Goal: Information Seeking & Learning: Learn about a topic

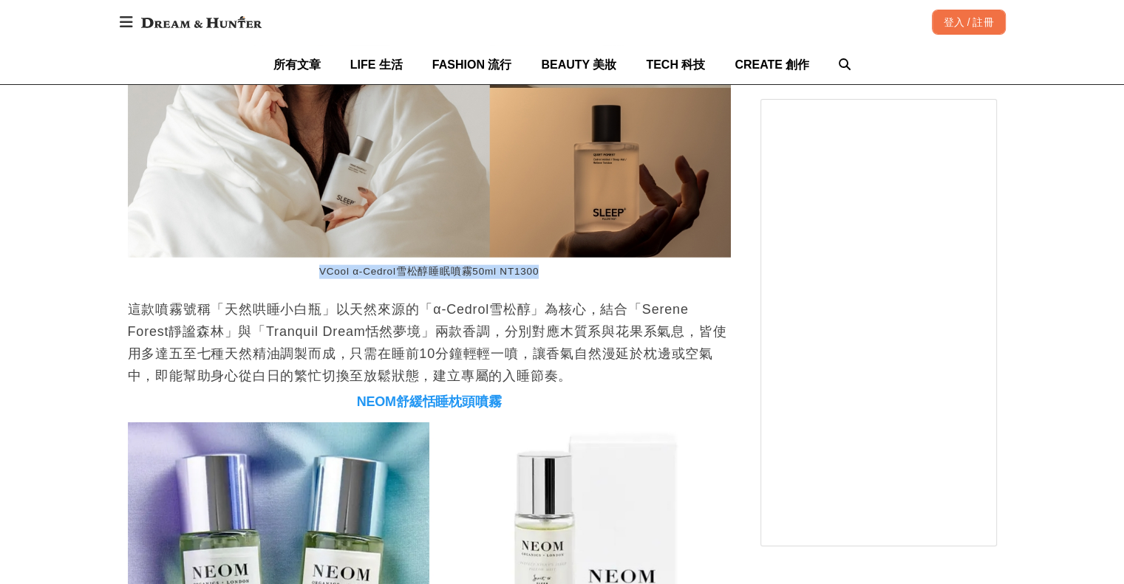
drag, startPoint x: 319, startPoint y: 279, endPoint x: 552, endPoint y: 276, distance: 232.7
click at [552, 276] on figcaption "VCool α-Cedrol雪松醇睡眠噴霧50ml NT1300" at bounding box center [429, 272] width 603 height 29
copy figcaption "VCool α-Cedrol雪松醇睡眠噴霧50ml NT1300"
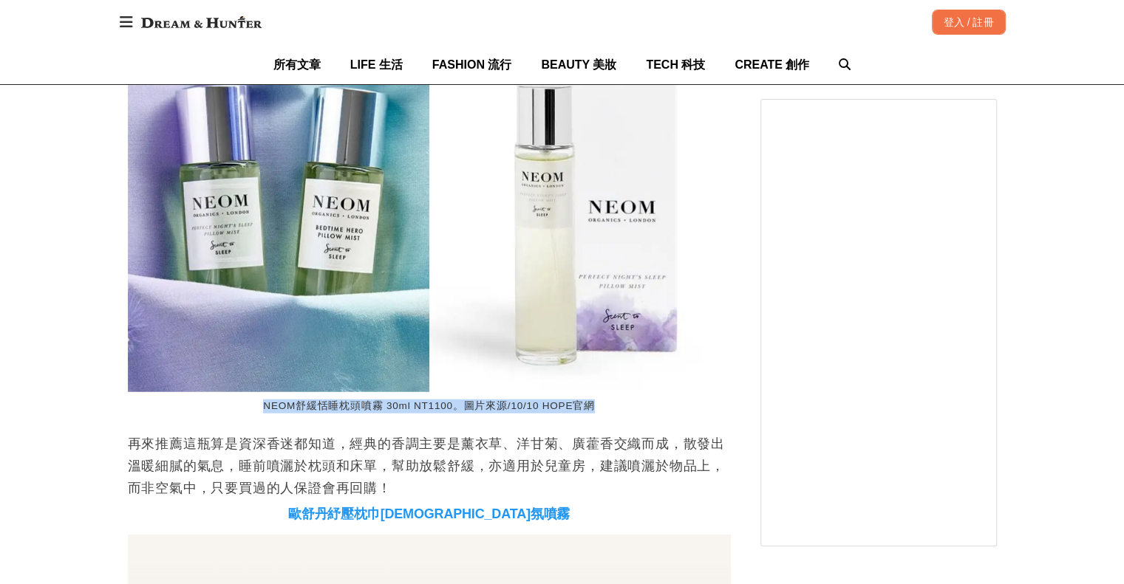
drag, startPoint x: 263, startPoint y: 413, endPoint x: 623, endPoint y: 411, distance: 359.8
click at [623, 411] on figcaption "NEOM舒緩恬睡枕頭噴霧 30ml NT1100。圖片來源/10/10 HOPE官網" at bounding box center [429, 406] width 603 height 29
copy figcaption "NEOM舒緩恬睡枕頭噴霧 30ml NT1100。圖片來源/10/10 HOPE官網"
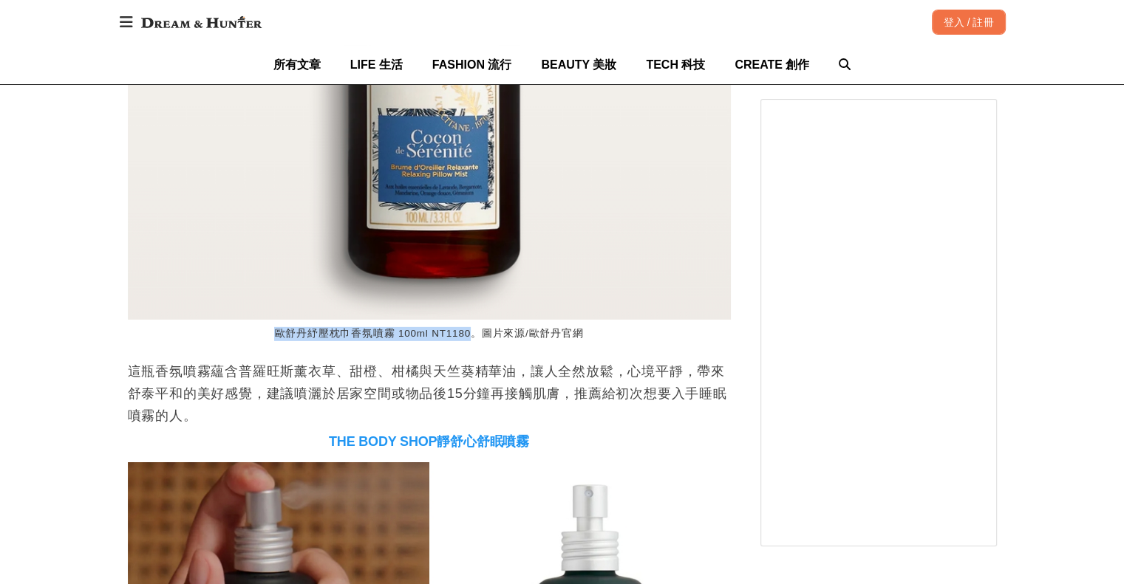
drag, startPoint x: 285, startPoint y: 342, endPoint x: 471, endPoint y: 342, distance: 186.2
click at [471, 342] on figcaption "歐舒丹紓壓枕巾香氛噴霧 100ml NT1180。圖片來源/歐舒丹官網" at bounding box center [429, 334] width 603 height 29
copy figcaption "歐舒丹紓壓枕巾香氛噴霧 100ml NT1180"
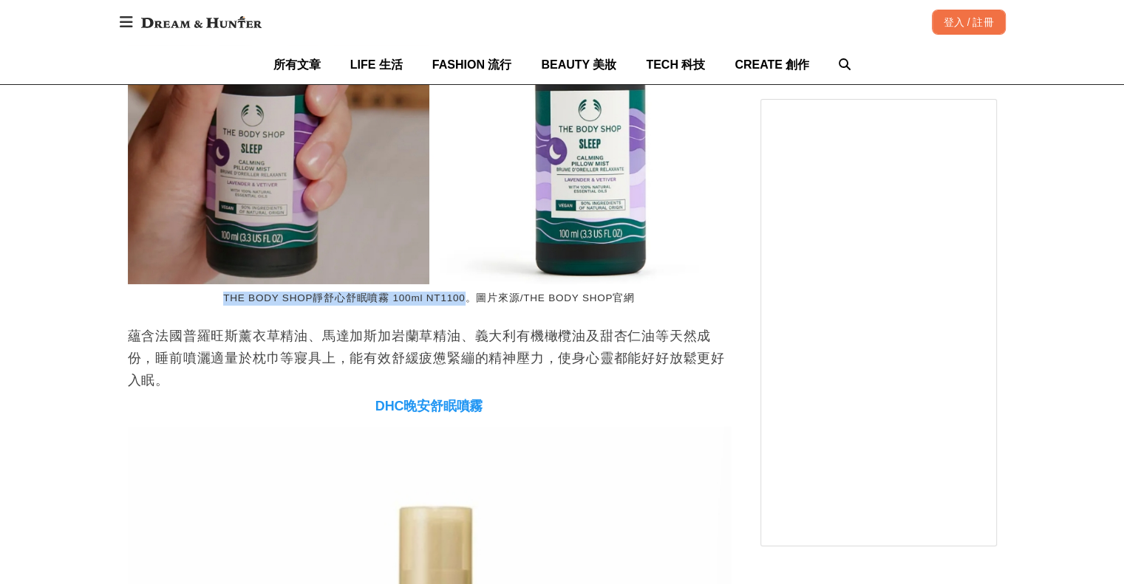
drag, startPoint x: 228, startPoint y: 305, endPoint x: 463, endPoint y: 305, distance: 235.7
click at [463, 305] on figcaption "THE BODY SHOP靜舒心舒眠噴霧 100ml NT1100。圖片來源/THE BODY SHOP官網" at bounding box center [429, 298] width 603 height 29
copy figcaption "THE BODY SHOP靜舒心舒眠噴霧 100ml NT1100"
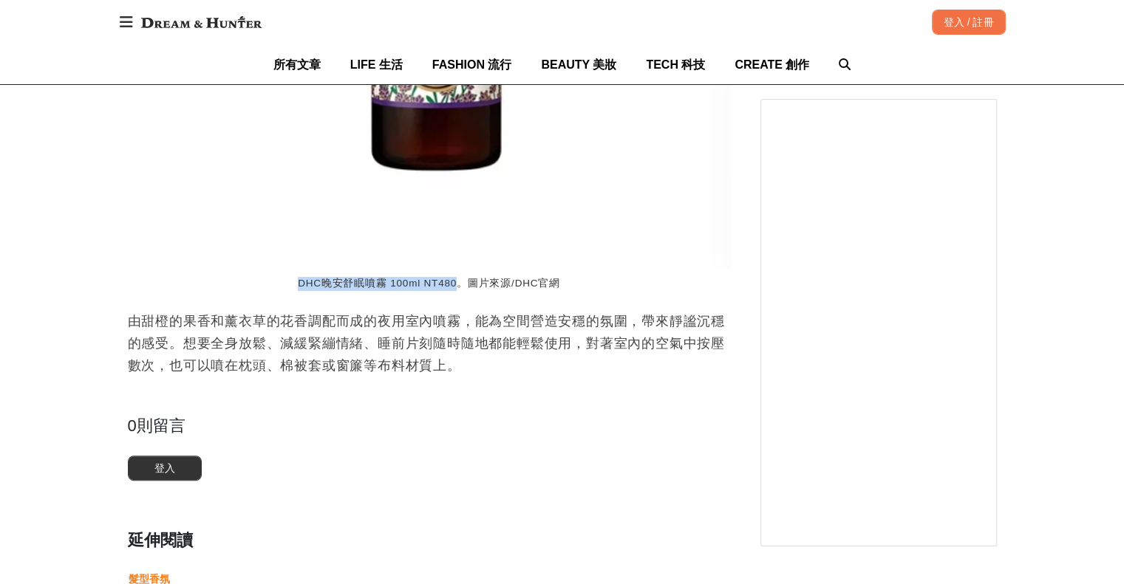
drag, startPoint x: 296, startPoint y: 291, endPoint x: 454, endPoint y: 292, distance: 158.8
click at [454, 292] on figcaption "DHC晚安舒眠噴霧 100ml NT480。圖片來源/DHC官網" at bounding box center [429, 284] width 603 height 29
copy figcaption "DHC晚安舒眠噴霧 100ml NT480"
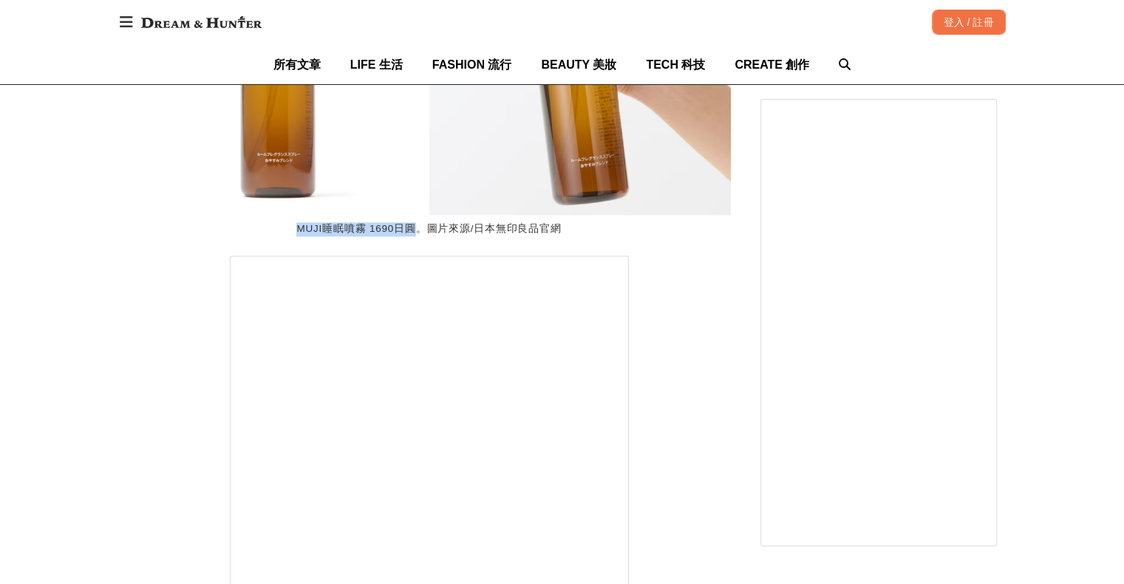
drag, startPoint x: 296, startPoint y: 237, endPoint x: 411, endPoint y: 239, distance: 114.5
click at [411, 239] on figcaption "MUJI睡眠噴霧 1690日圓。圖片來源/日本無印良品官網" at bounding box center [429, 229] width 603 height 29
copy figcaption "MUJI睡眠噴霧 1690日圓"
